Goal: Transaction & Acquisition: Purchase product/service

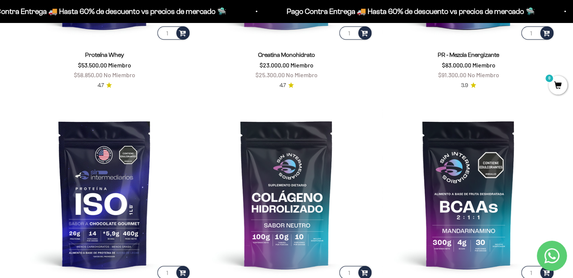
scroll to position [564, 0]
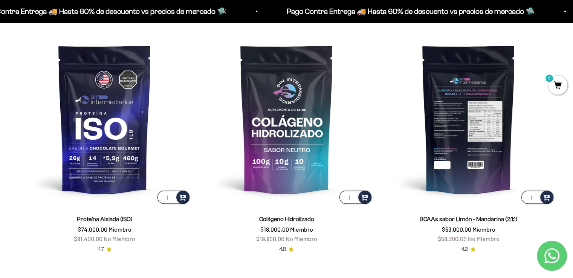
click at [433, 129] on img at bounding box center [468, 118] width 173 height 173
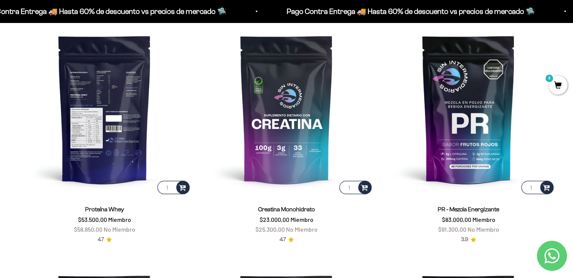
scroll to position [302, 0]
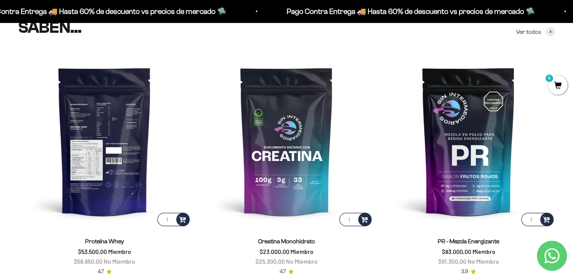
click at [98, 171] on img at bounding box center [104, 141] width 173 height 173
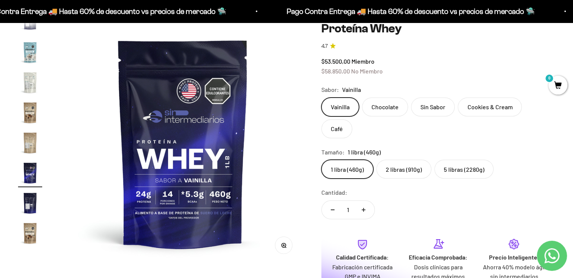
click at [397, 160] on label "2 libras (910g)" at bounding box center [404, 169] width 55 height 19
click at [322, 159] on input "2 libras (910g)" at bounding box center [321, 159] width 0 height 0
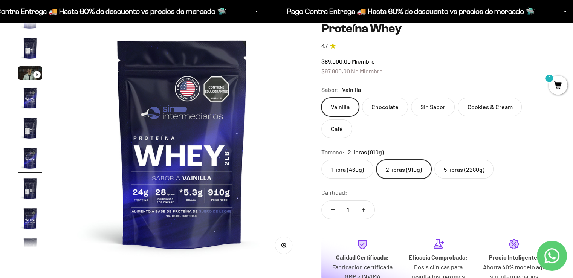
scroll to position [14, 0]
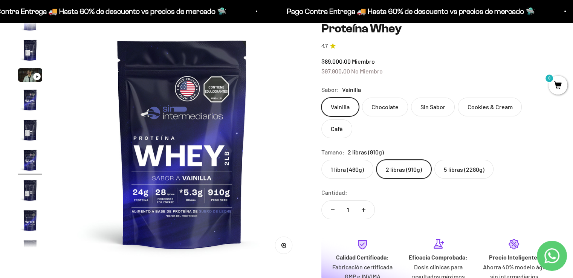
click at [456, 160] on label "5 libras (2280g)" at bounding box center [464, 169] width 59 height 19
click at [322, 159] on input "5 libras (2280g)" at bounding box center [321, 159] width 0 height 0
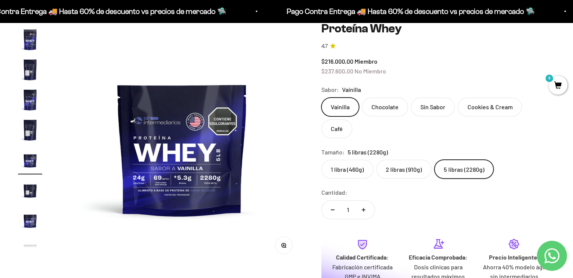
click at [402, 160] on label "2 libras (910g)" at bounding box center [404, 169] width 55 height 19
click at [322, 159] on input "2 libras (910g)" at bounding box center [321, 159] width 0 height 0
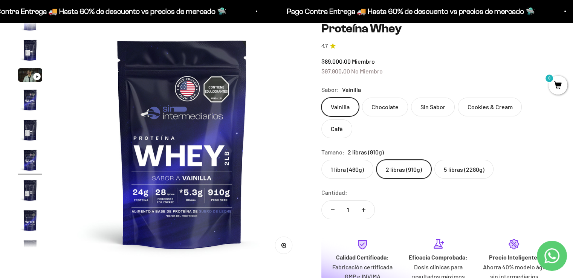
click at [383, 104] on label "Chocolate" at bounding box center [385, 107] width 46 height 19
click at [322, 98] on input "Chocolate" at bounding box center [321, 97] width 0 height 0
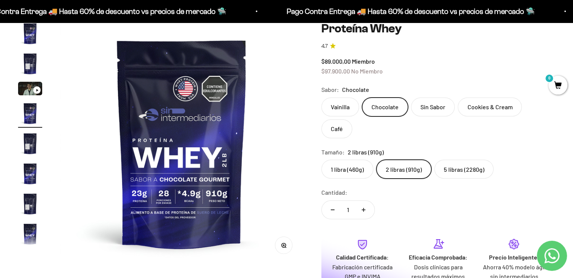
click at [432, 108] on label "Sin Sabor" at bounding box center [433, 107] width 44 height 19
click at [322, 98] on input "Sin Sabor" at bounding box center [321, 97] width 0 height 0
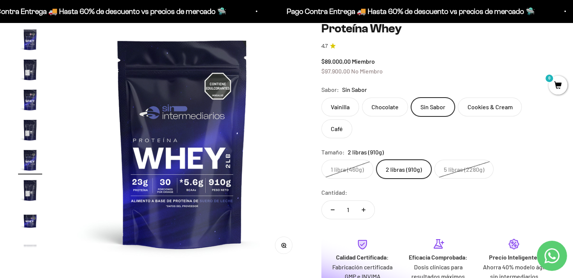
click at [475, 111] on label "Cookies & Cream" at bounding box center [490, 107] width 64 height 19
click at [322, 98] on input "Cookies & Cream" at bounding box center [321, 97] width 0 height 0
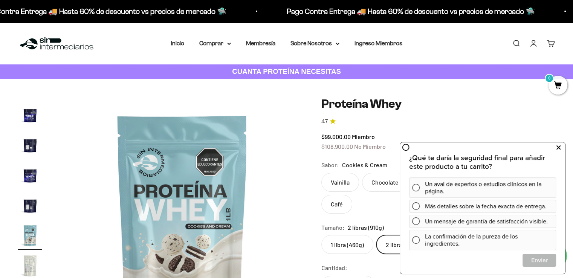
click at [559, 149] on icon at bounding box center [559, 148] width 4 height 10
